Goal: Task Accomplishment & Management: Use online tool/utility

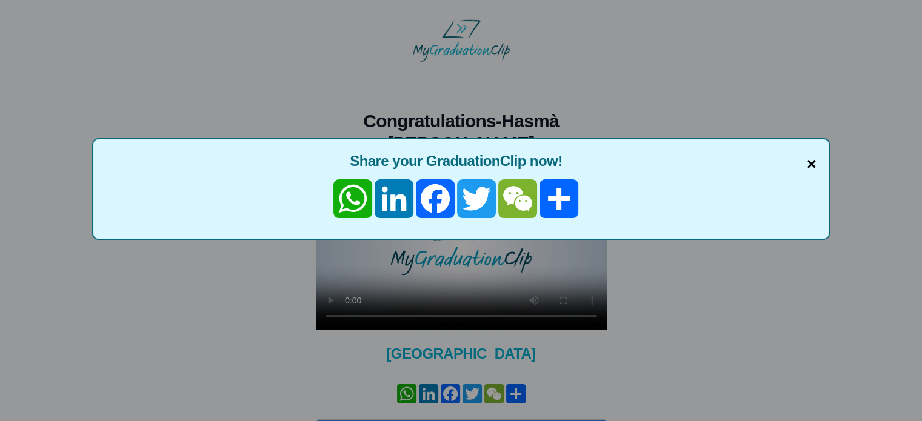
click at [811, 156] on span "×" at bounding box center [812, 164] width 10 height 25
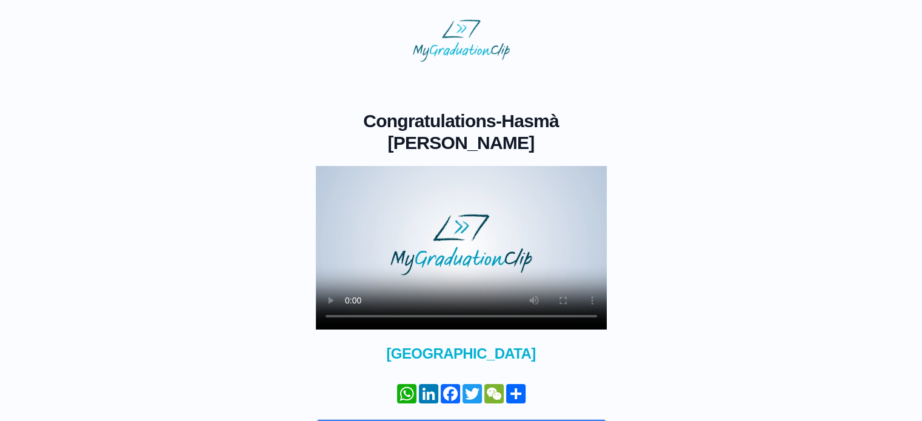
drag, startPoint x: 921, startPoint y: 161, endPoint x: 930, endPoint y: 327, distance: 165.7
click at [922, 327] on html "Congratulations - Hasmà Awa Bara × Share your GraduationClip now! WhatsApp Link…" at bounding box center [461, 251] width 922 height 502
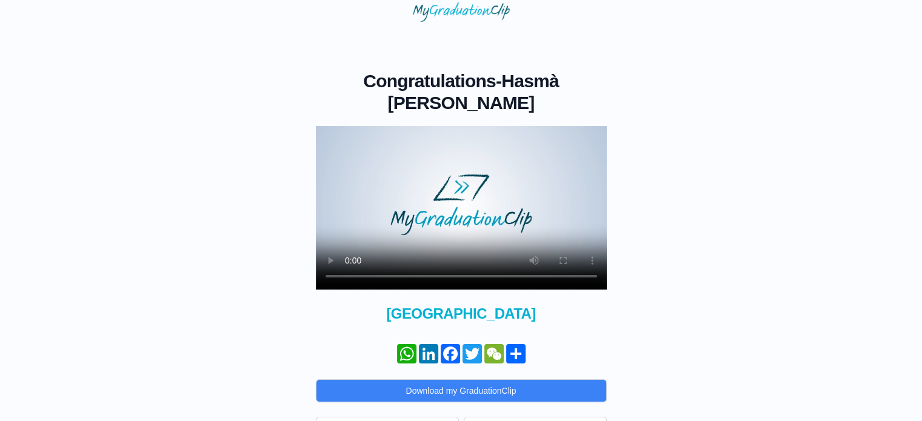
scroll to position [45, 0]
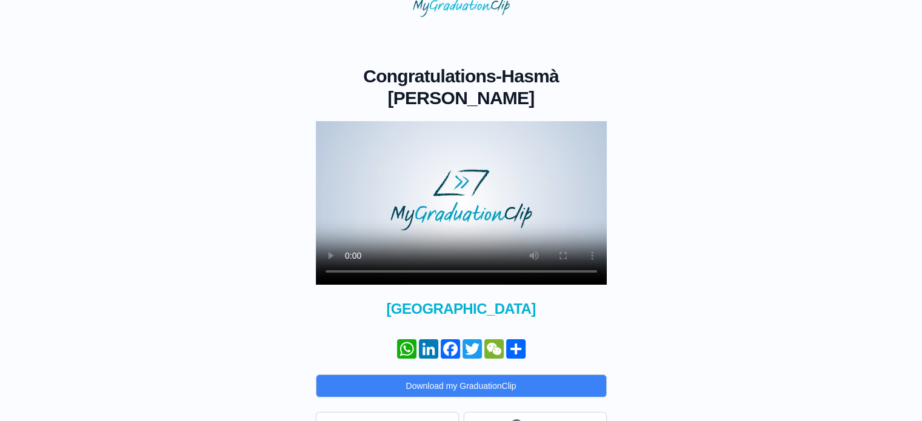
click at [919, 363] on html "Congratulations - Hasmà Awa Bara × Share your GraduationClip now! WhatsApp Link…" at bounding box center [461, 206] width 922 height 502
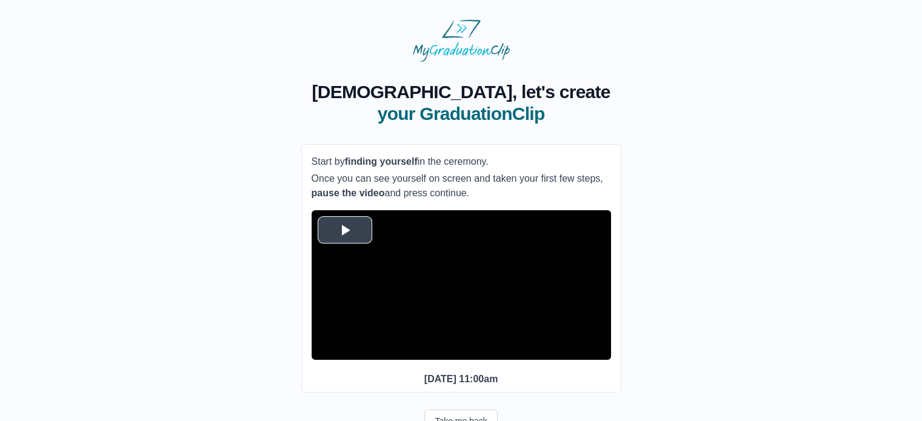
click at [345, 230] on span "Video Player" at bounding box center [345, 230] width 0 height 0
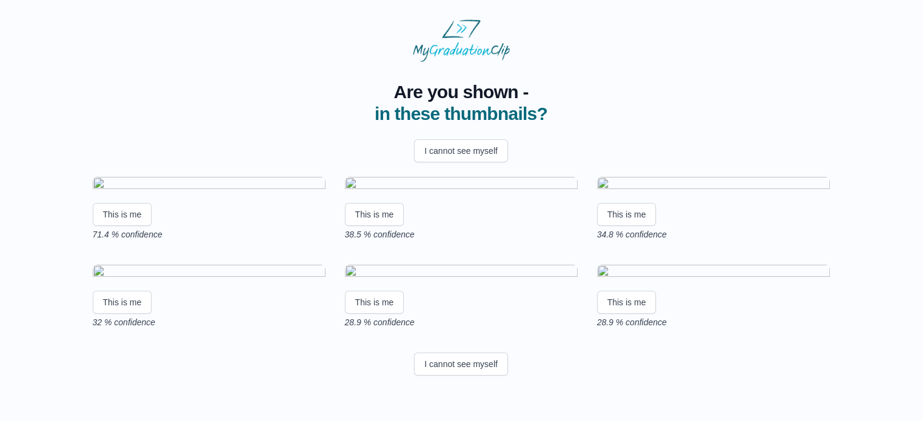
scroll to position [157, 0]
click at [124, 203] on button "This is me" at bounding box center [122, 214] width 59 height 23
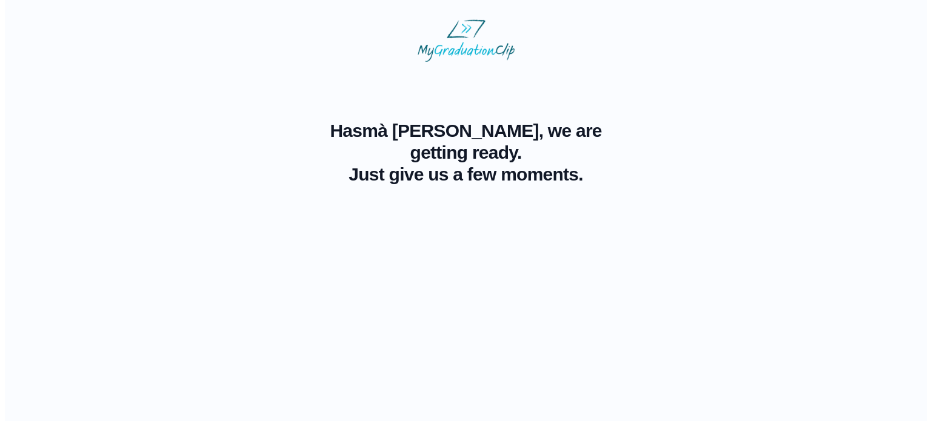
scroll to position [0, 0]
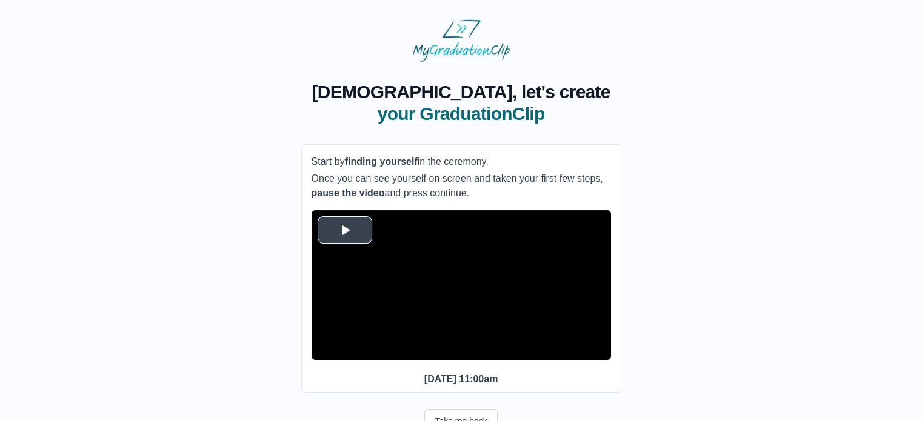
click at [345, 230] on span "Video Player" at bounding box center [345, 230] width 0 height 0
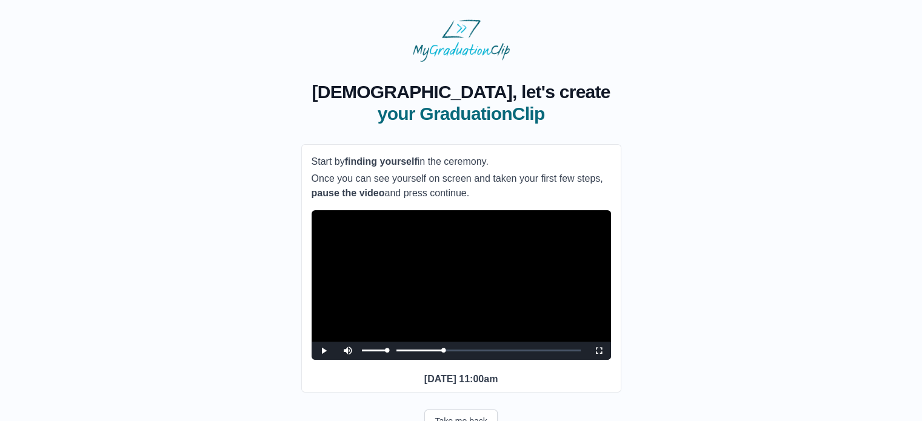
drag, startPoint x: 421, startPoint y: 370, endPoint x: 347, endPoint y: 371, distance: 73.9
click at [347, 360] on div "Play Mute Current Time 24:36 / Loaded : 0% 0:07:34 0:00:00 Progress : 0% Stream…" at bounding box center [461, 351] width 299 height 18
click at [388, 352] on div "Loaded : 0% 0:09:44 0:10:00 Progress : 0%" at bounding box center [473, 350] width 215 height 3
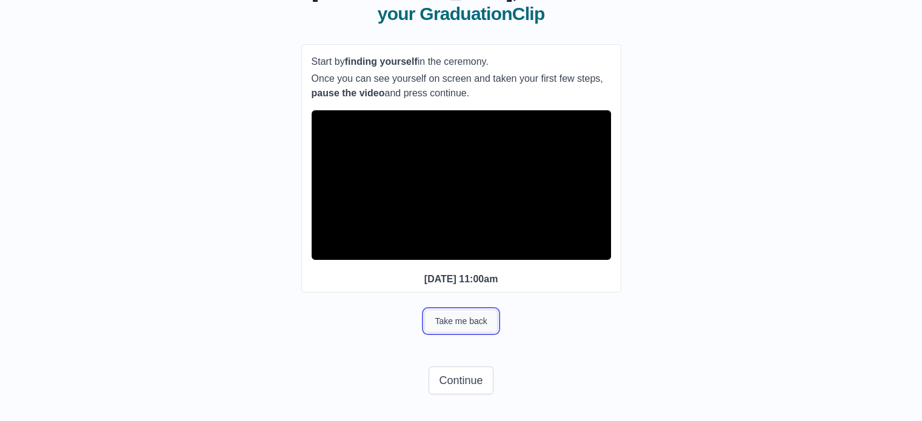
click at [482, 327] on button "Take me back" at bounding box center [460, 321] width 73 height 23
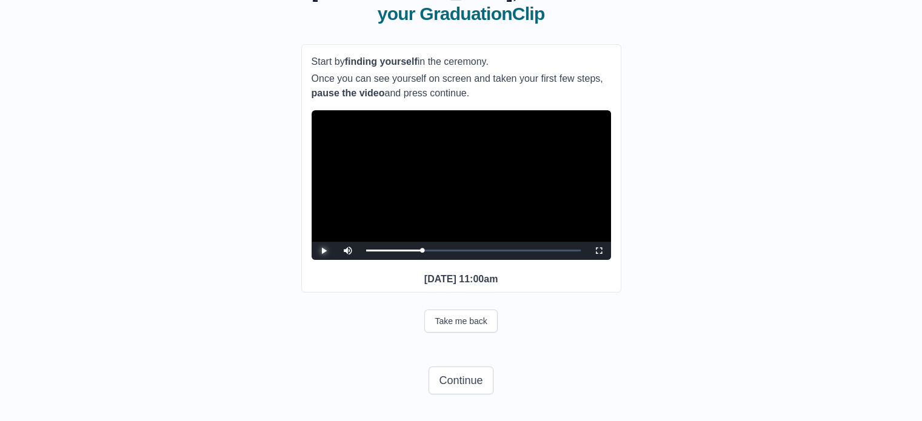
click at [324, 251] on span "Video Player" at bounding box center [324, 251] width 0 height 0
click at [456, 332] on button "Take me back" at bounding box center [460, 321] width 73 height 23
click at [324, 251] on span "Video Player" at bounding box center [324, 251] width 0 height 0
click at [482, 387] on button "Continue" at bounding box center [460, 381] width 64 height 28
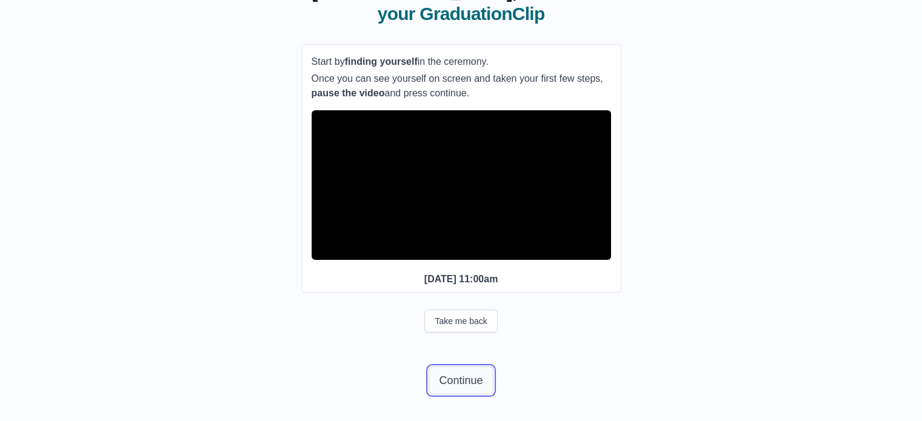
click at [482, 387] on button "Continue" at bounding box center [460, 381] width 64 height 28
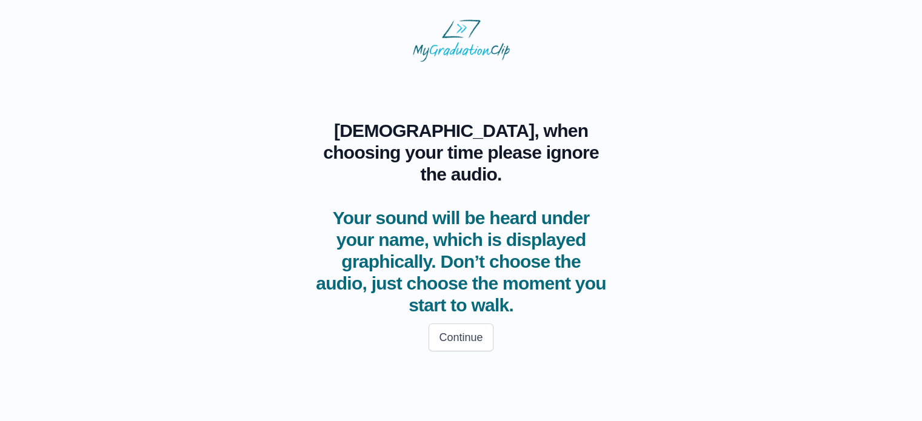
scroll to position [0, 0]
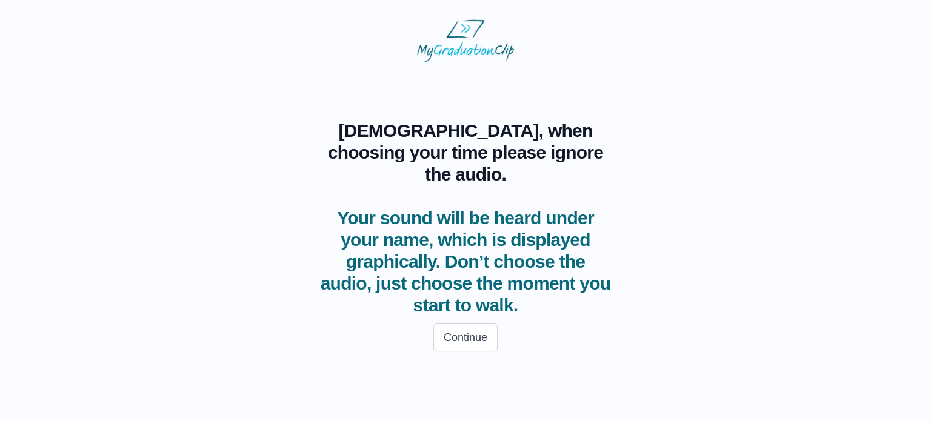
click at [930, 335] on html "Hasmà, when choosing your time please ignore the audio. Your sound will be hear…" at bounding box center [465, 189] width 931 height 378
drag, startPoint x: 930, startPoint y: 335, endPoint x: 928, endPoint y: 315, distance: 20.1
click at [928, 315] on html "Hasmà, when choosing your time please ignore the audio. Your sound will be hear…" at bounding box center [465, 189] width 931 height 378
click at [481, 324] on button "Continue" at bounding box center [465, 338] width 64 height 28
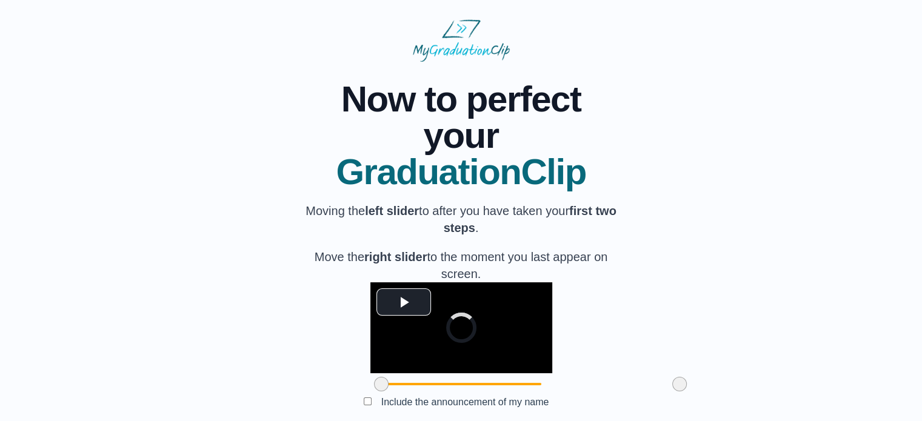
scroll to position [119, 0]
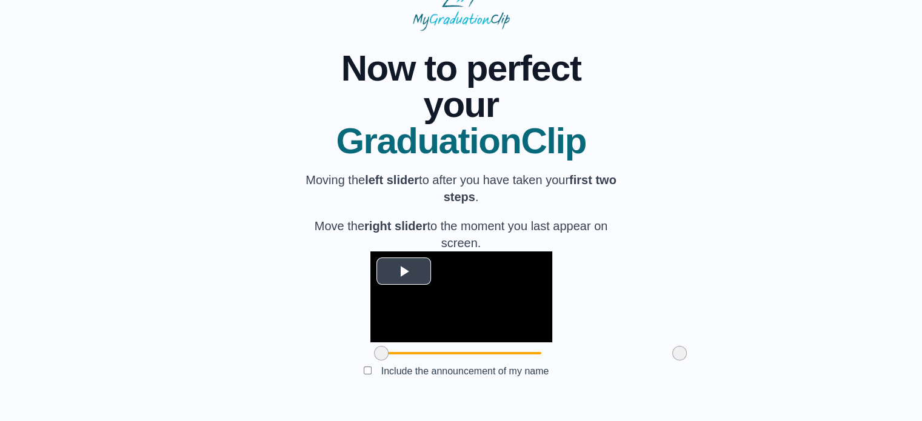
click at [404, 271] on span "Video Player" at bounding box center [404, 271] width 0 height 0
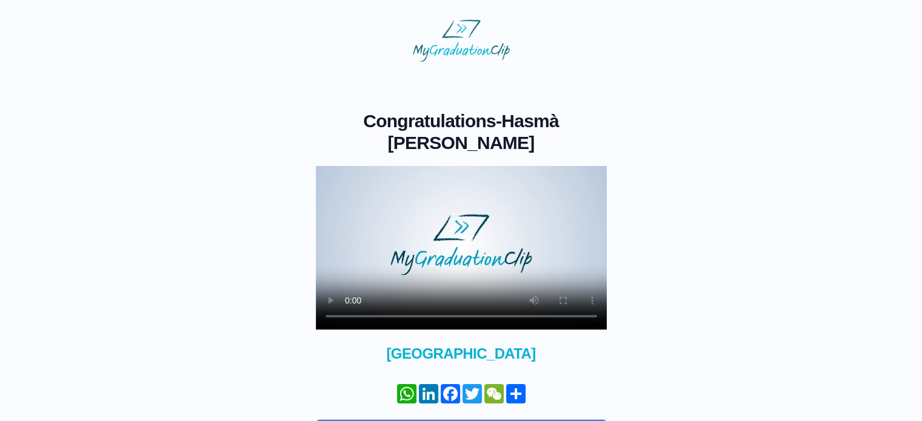
scroll to position [80, 0]
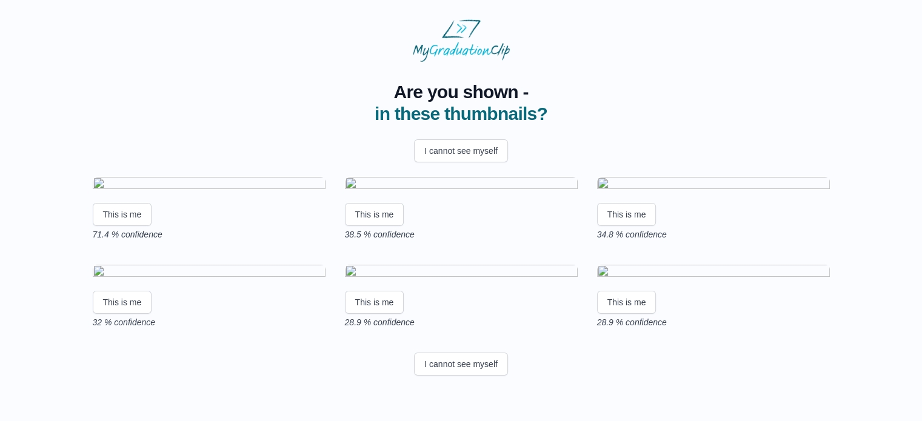
scroll to position [206, 0]
click at [486, 376] on button "I cannot see myself" at bounding box center [461, 364] width 94 height 23
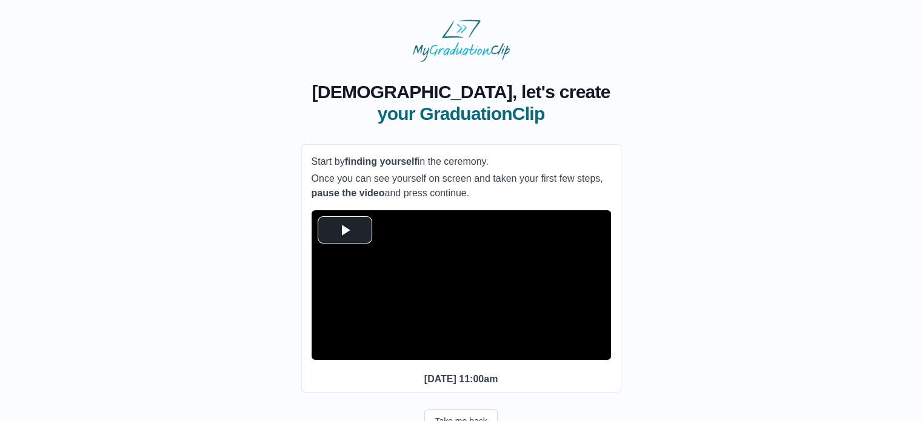
scroll to position [61, 0]
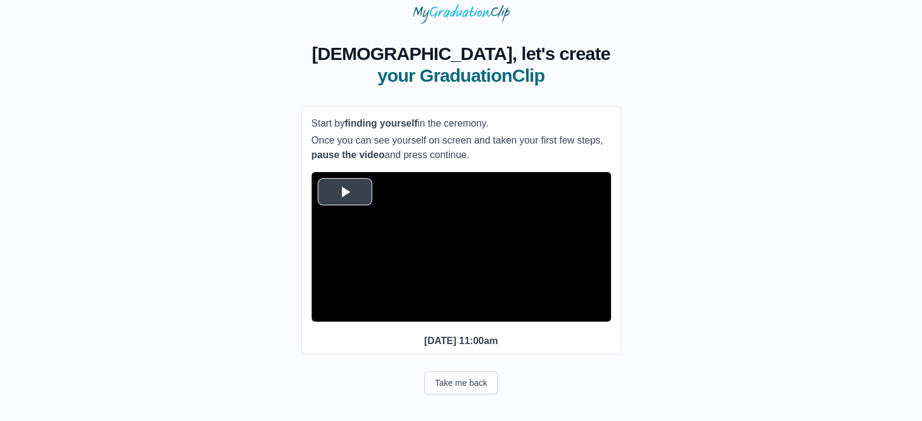
click at [345, 192] on span "Video Player" at bounding box center [345, 192] width 0 height 0
click at [463, 390] on button "Take me back" at bounding box center [460, 382] width 73 height 23
click at [481, 390] on button "Take me back" at bounding box center [460, 382] width 73 height 23
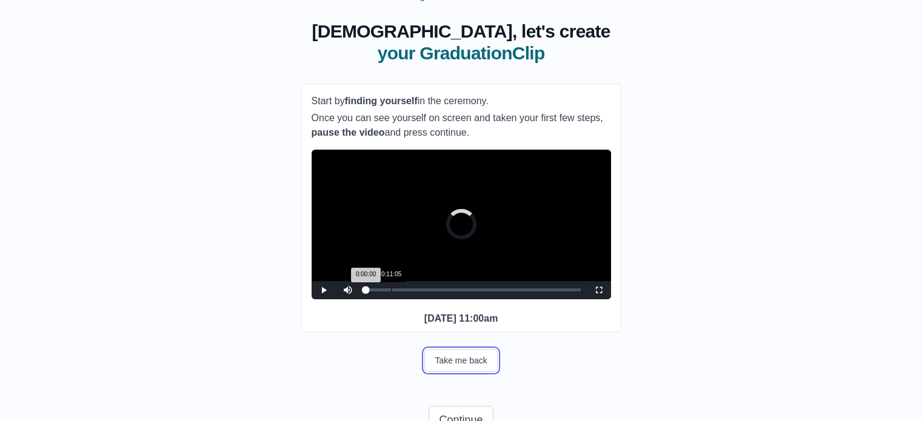
drag, startPoint x: 364, startPoint y: 307, endPoint x: 398, endPoint y: 307, distance: 33.9
click at [398, 292] on div "Loaded : 0% 0:11:05 0:00:00 Progress : 0%" at bounding box center [473, 289] width 215 height 3
drag, startPoint x: 396, startPoint y: 304, endPoint x: 434, endPoint y: 310, distance: 38.1
click at [434, 292] on div "Loaded : 0% 0:25:57 0:13:47 Progress : 0%" at bounding box center [473, 289] width 215 height 3
drag, startPoint x: 430, startPoint y: 308, endPoint x: 397, endPoint y: 309, distance: 33.3
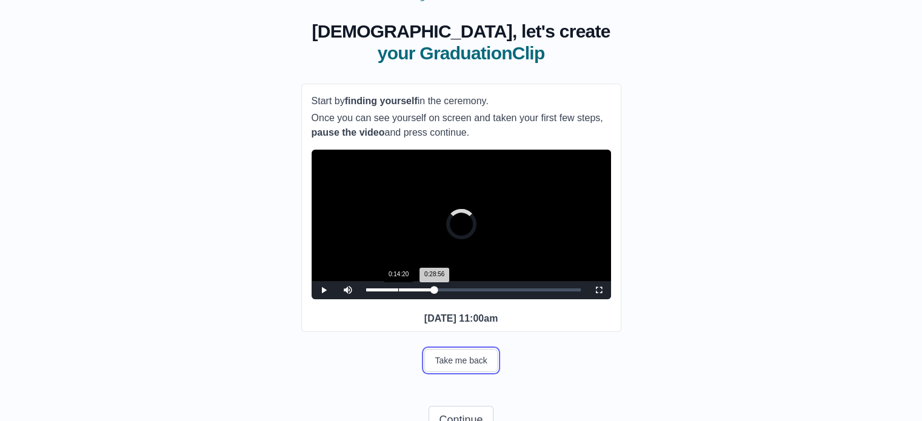
click at [397, 292] on div "Loaded : 0% 0:14:20 0:28:56 Progress : 0%" at bounding box center [473, 289] width 215 height 3
click at [393, 292] on div "0:12:26 Progress : 0%" at bounding box center [382, 289] width 33 height 3
click at [385, 299] on div "Loaded : 0% 0:08:39 0:08:39 Progress : 0%" at bounding box center [473, 290] width 227 height 18
click at [414, 299] on div "Loaded : 0% 0:21:38 0:08:58 Progress : 0%" at bounding box center [473, 290] width 227 height 18
click at [441, 292] on div "0:33:32" at bounding box center [441, 289] width 1 height 3
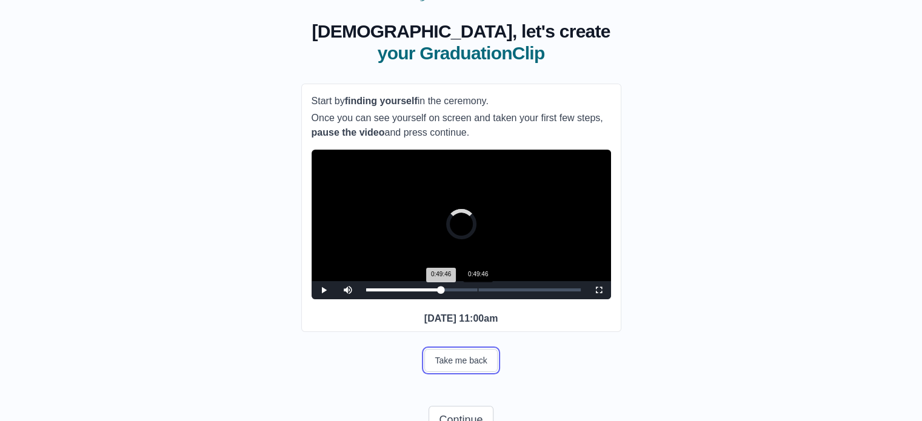
click at [477, 299] on div "Loaded : 0% 0:49:46 0:49:46 Progress : 0%" at bounding box center [473, 290] width 227 height 18
click at [511, 299] on div "Loaded : 0% 1:05:11 0:49:47 Progress : 0%" at bounding box center [473, 290] width 227 height 18
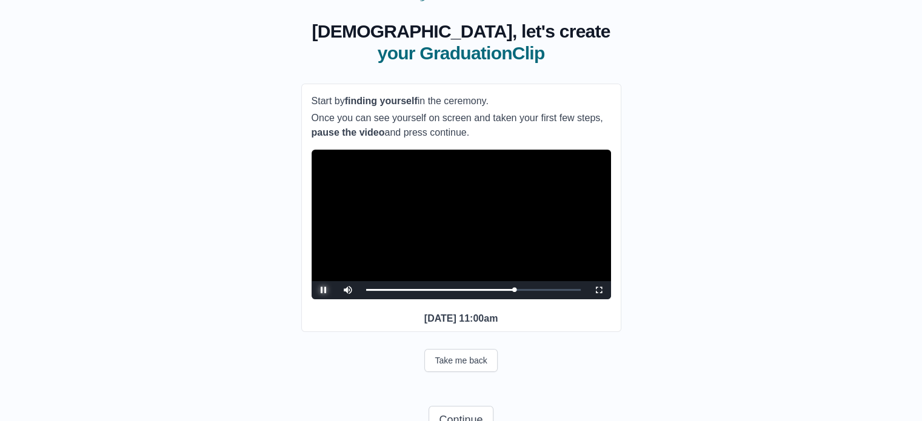
click at [324, 290] on span "Video Player" at bounding box center [324, 290] width 0 height 0
click at [472, 404] on div "**********" at bounding box center [461, 221] width 320 height 441
click at [479, 372] on button "Take me back" at bounding box center [460, 360] width 73 height 23
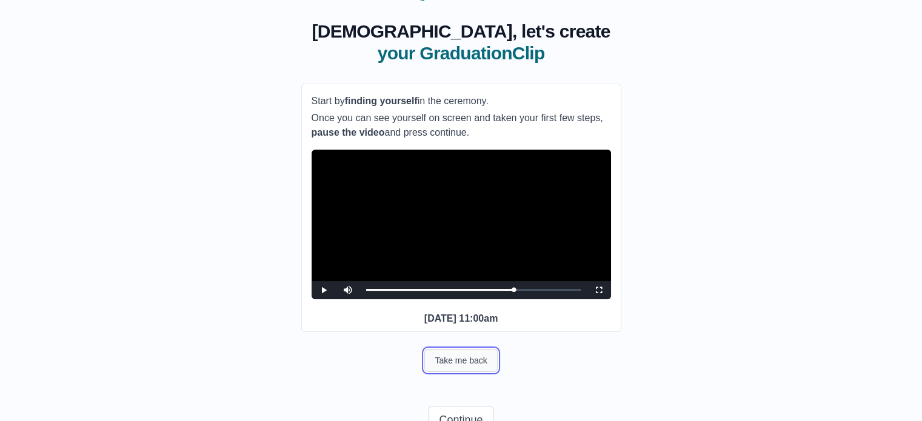
click at [438, 372] on button "Take me back" at bounding box center [460, 360] width 73 height 23
click at [450, 372] on button "Take me back" at bounding box center [460, 360] width 73 height 23
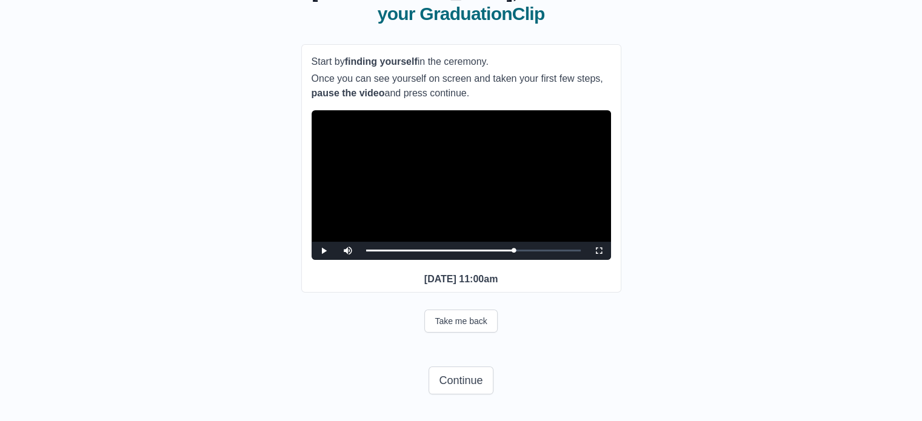
click at [465, 399] on div "Continue" at bounding box center [461, 380] width 320 height 42
click at [478, 381] on button "Continue" at bounding box center [460, 381] width 64 height 28
